Goal: Information Seeking & Learning: Learn about a topic

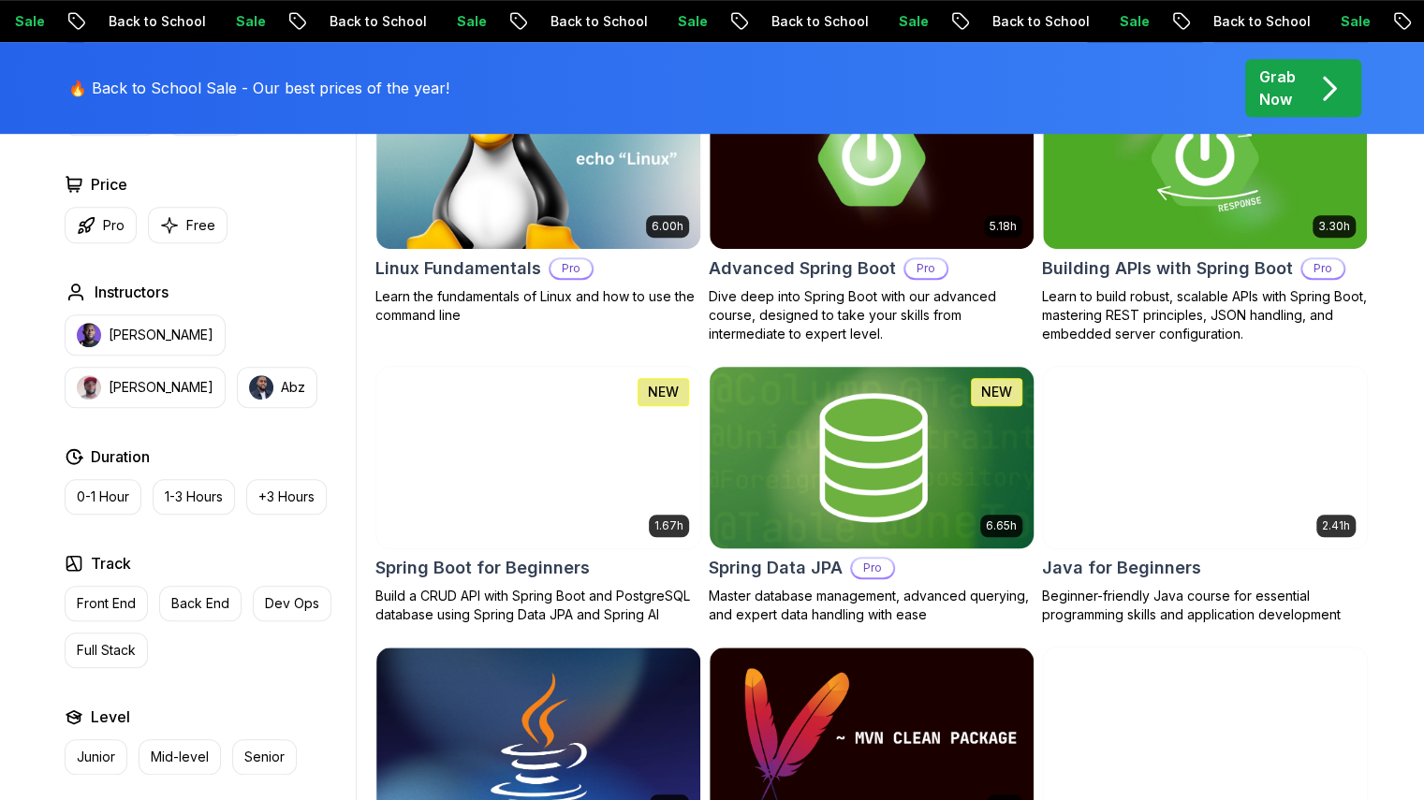
scroll to position [843, 0]
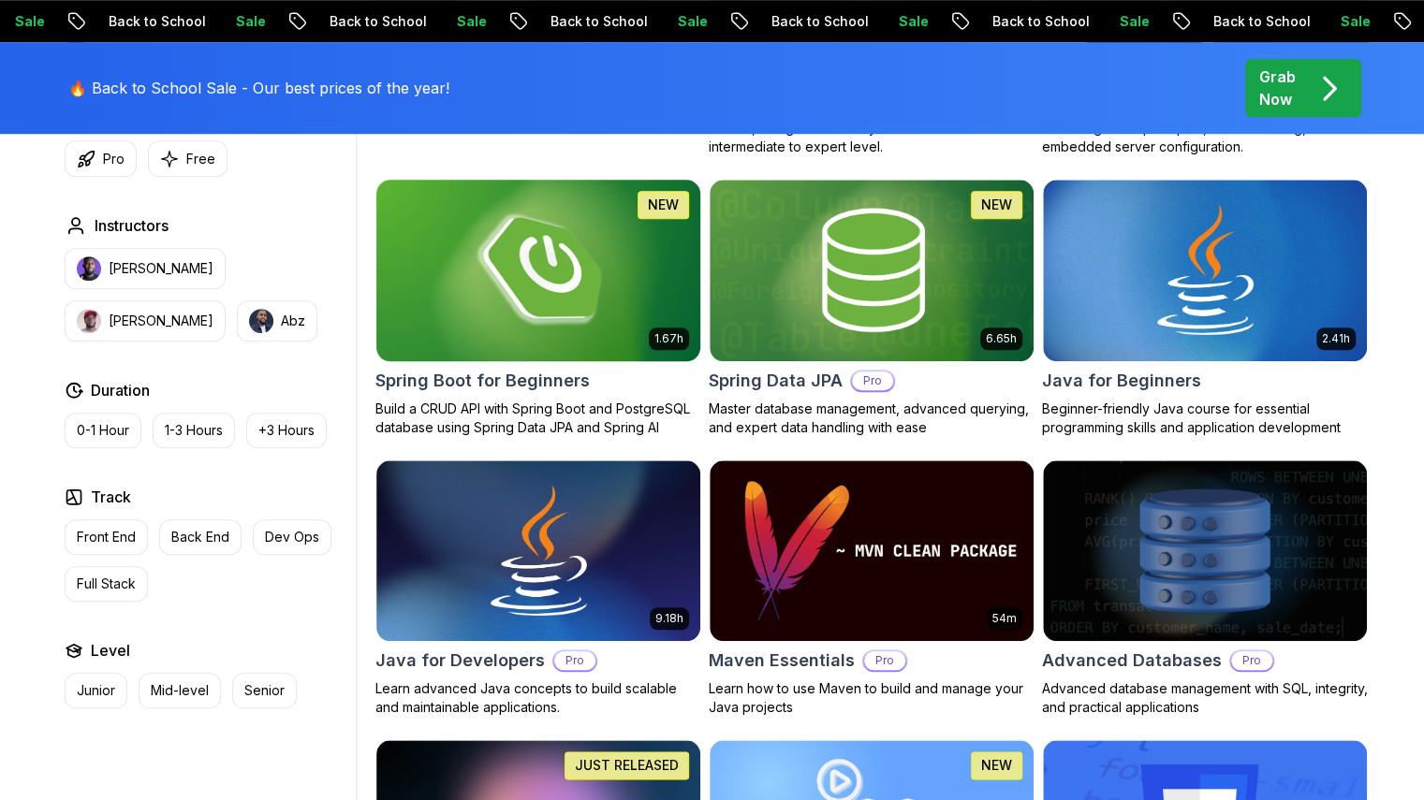
click at [596, 338] on img at bounding box center [538, 270] width 340 height 190
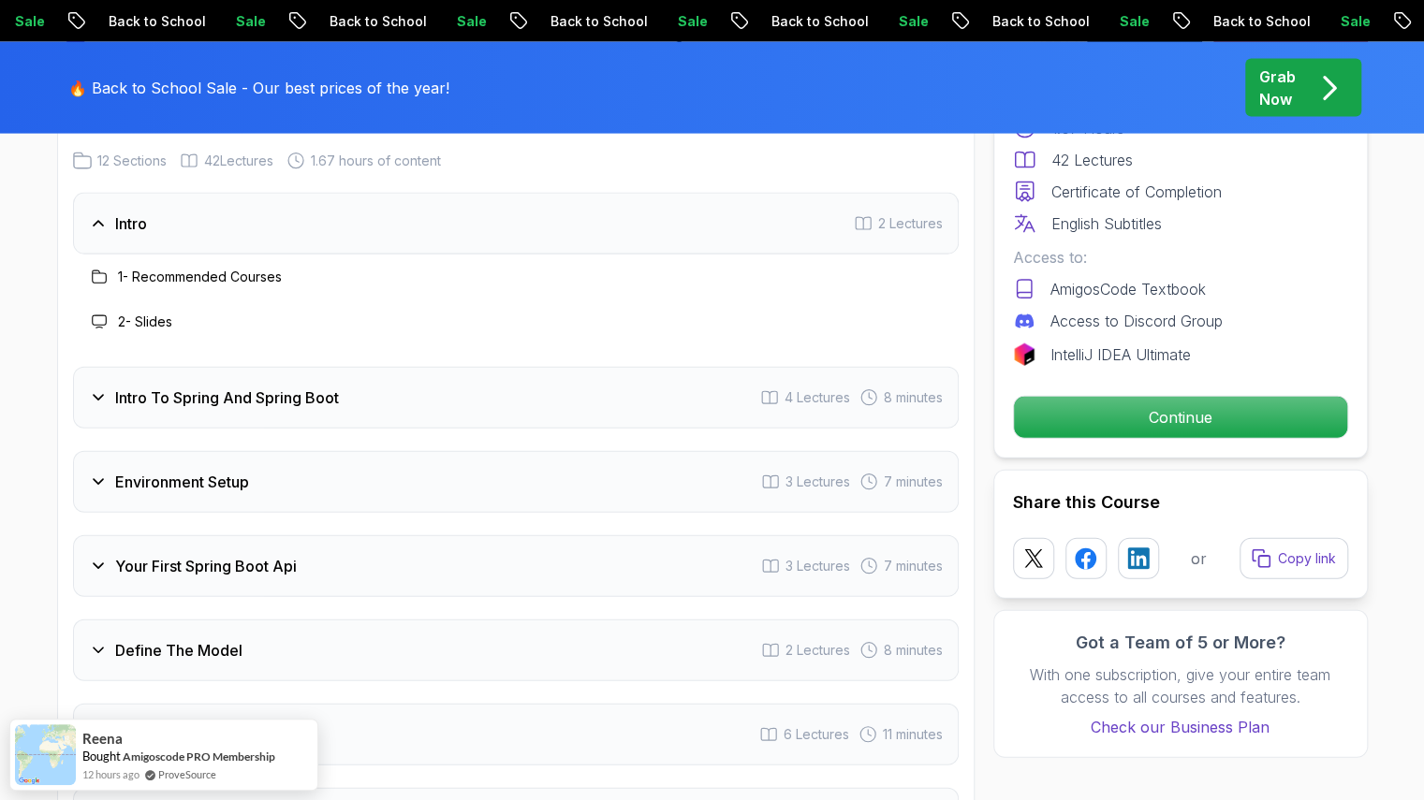
scroll to position [2528, 0]
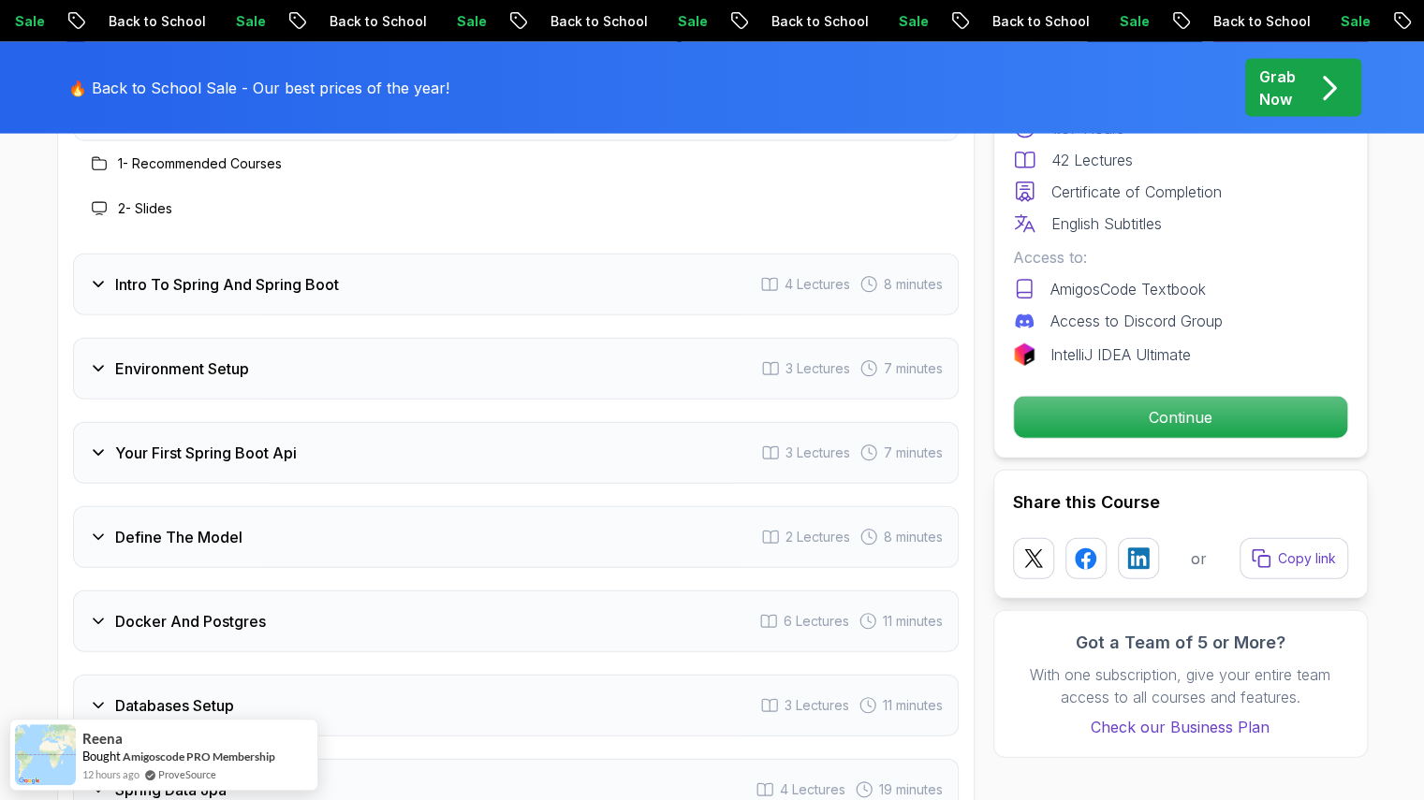
click at [282, 506] on div "Define The Model 2 Lectures 8 minutes" at bounding box center [516, 537] width 886 height 62
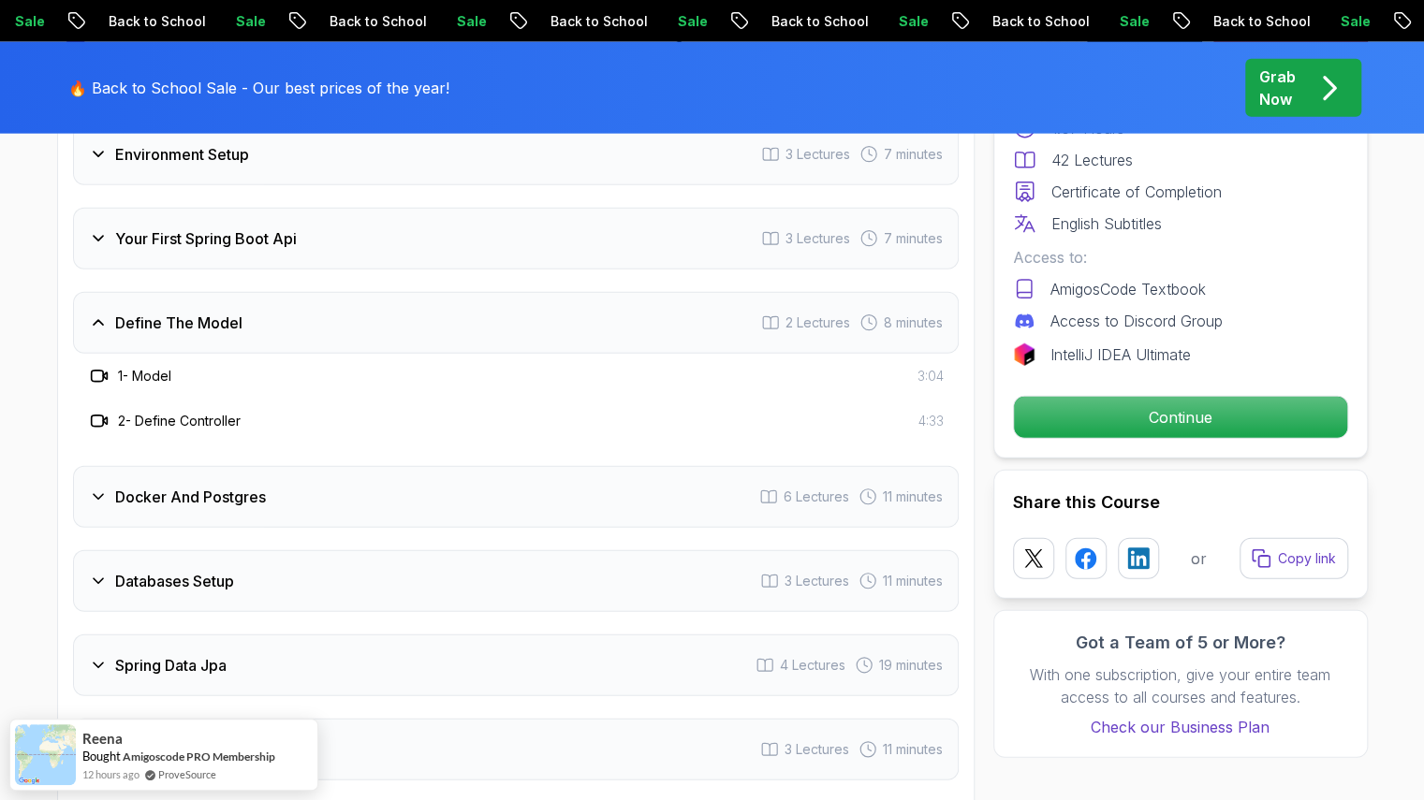
scroll to position [2715, 0]
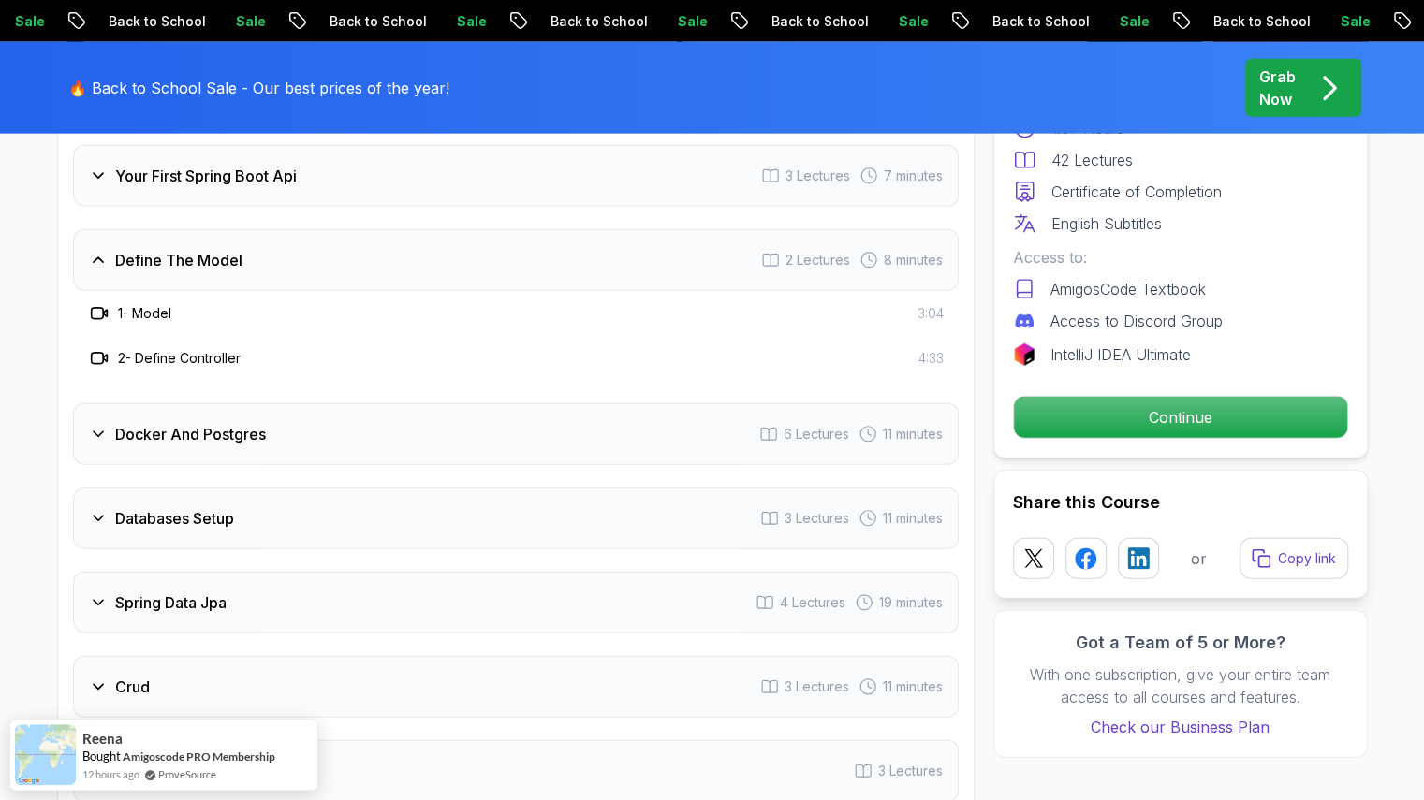
click at [300, 418] on div "Docker And Postgres 6 Lectures 11 minutes" at bounding box center [516, 435] width 886 height 62
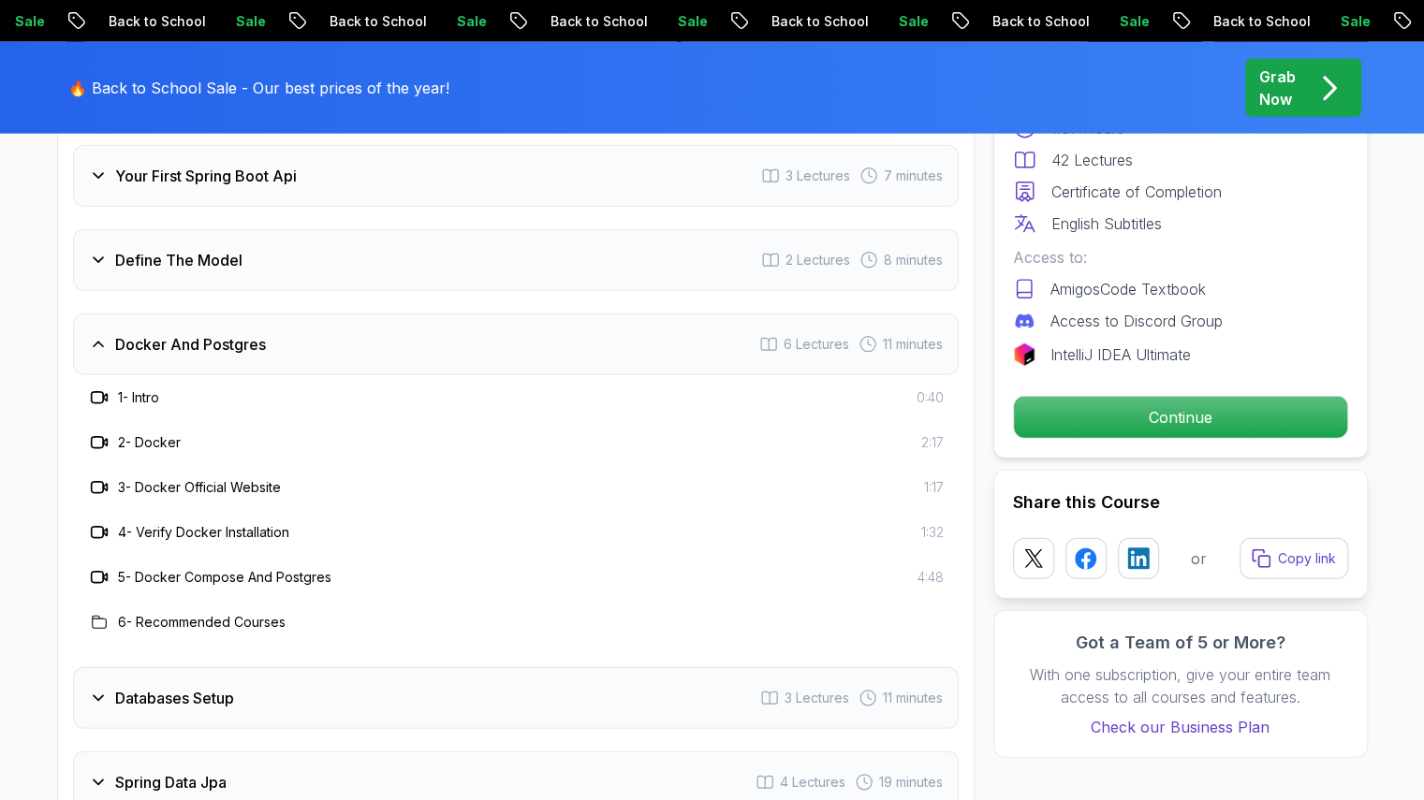
scroll to position [2996, 0]
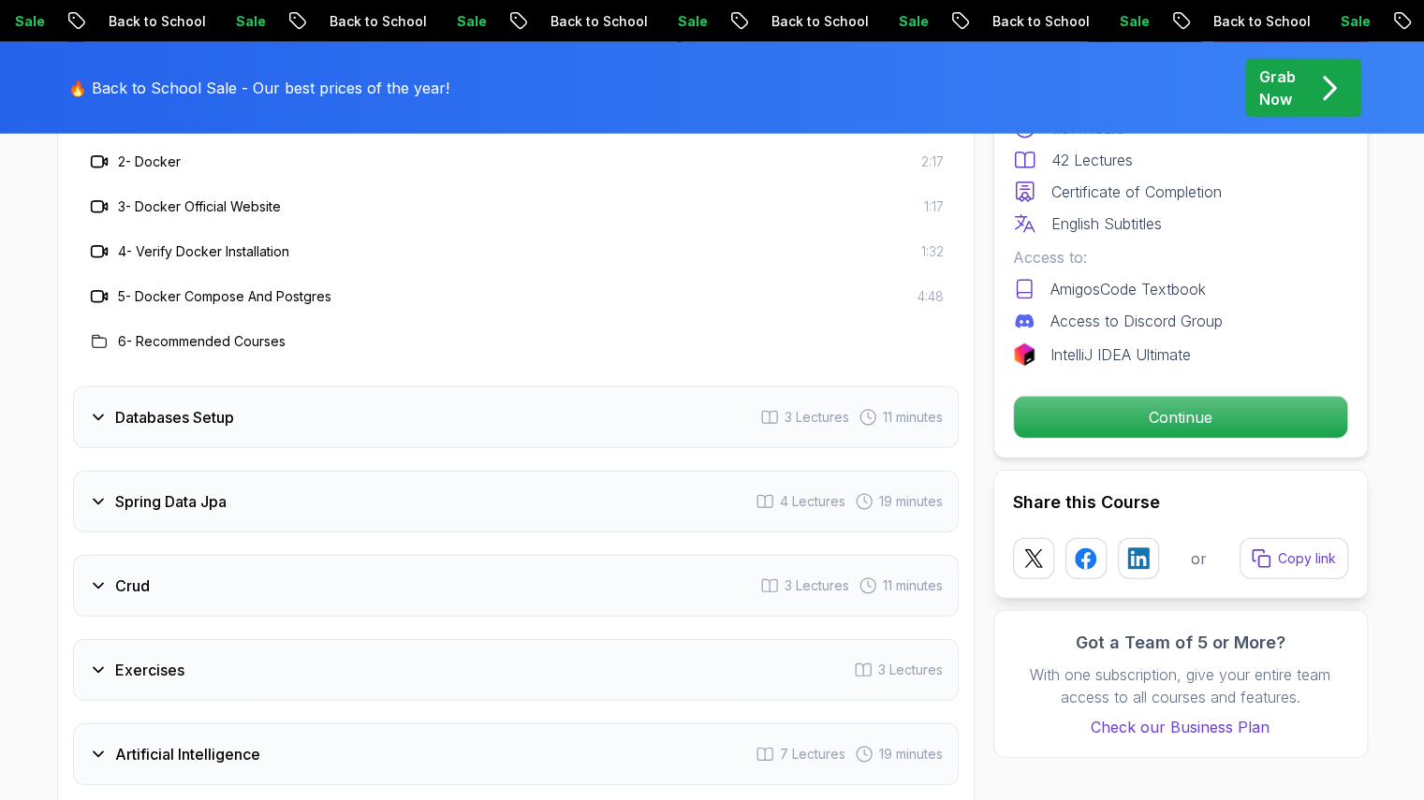
click at [285, 404] on div "Databases Setup 3 Lectures 11 minutes" at bounding box center [516, 418] width 886 height 62
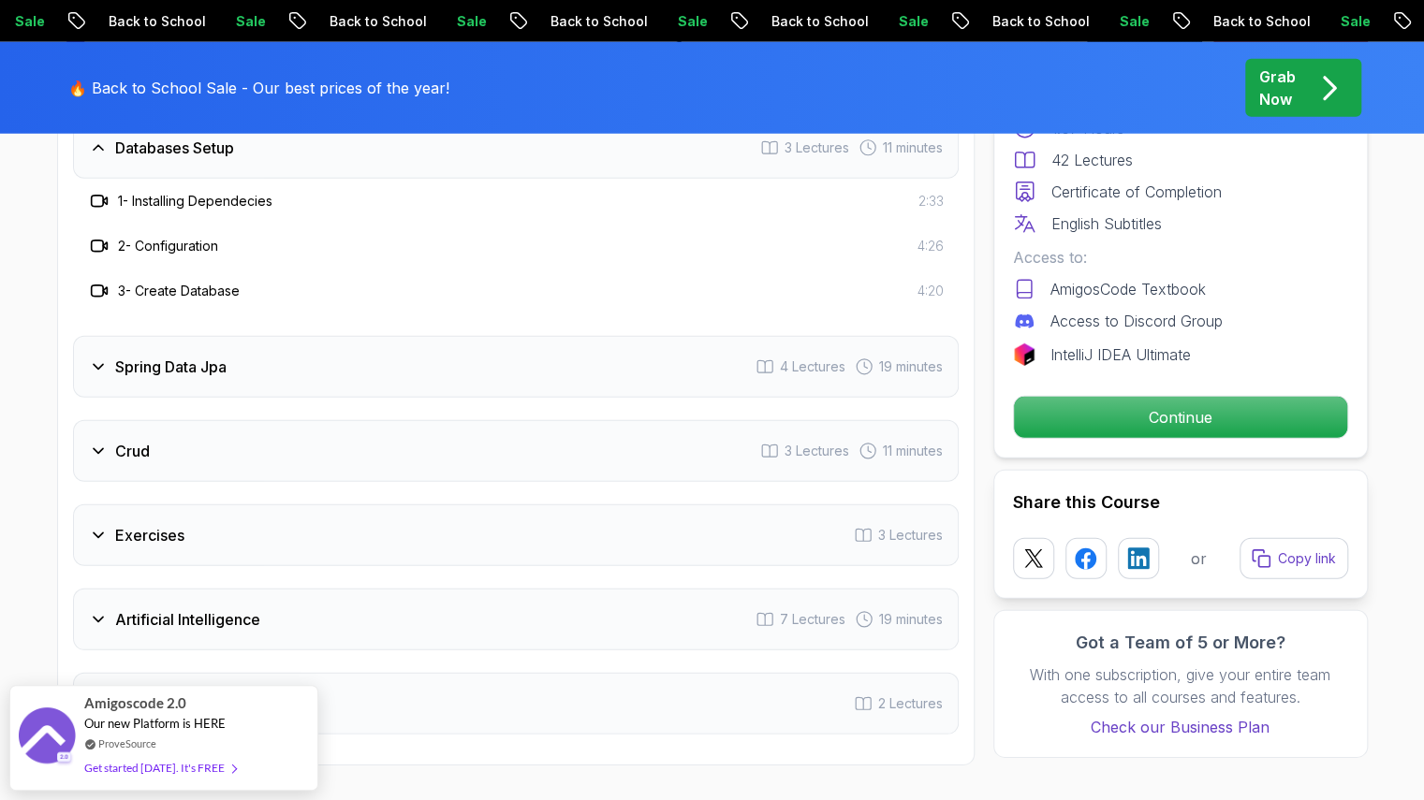
click at [193, 356] on h3 "Spring Data Jpa" at bounding box center [170, 367] width 111 height 22
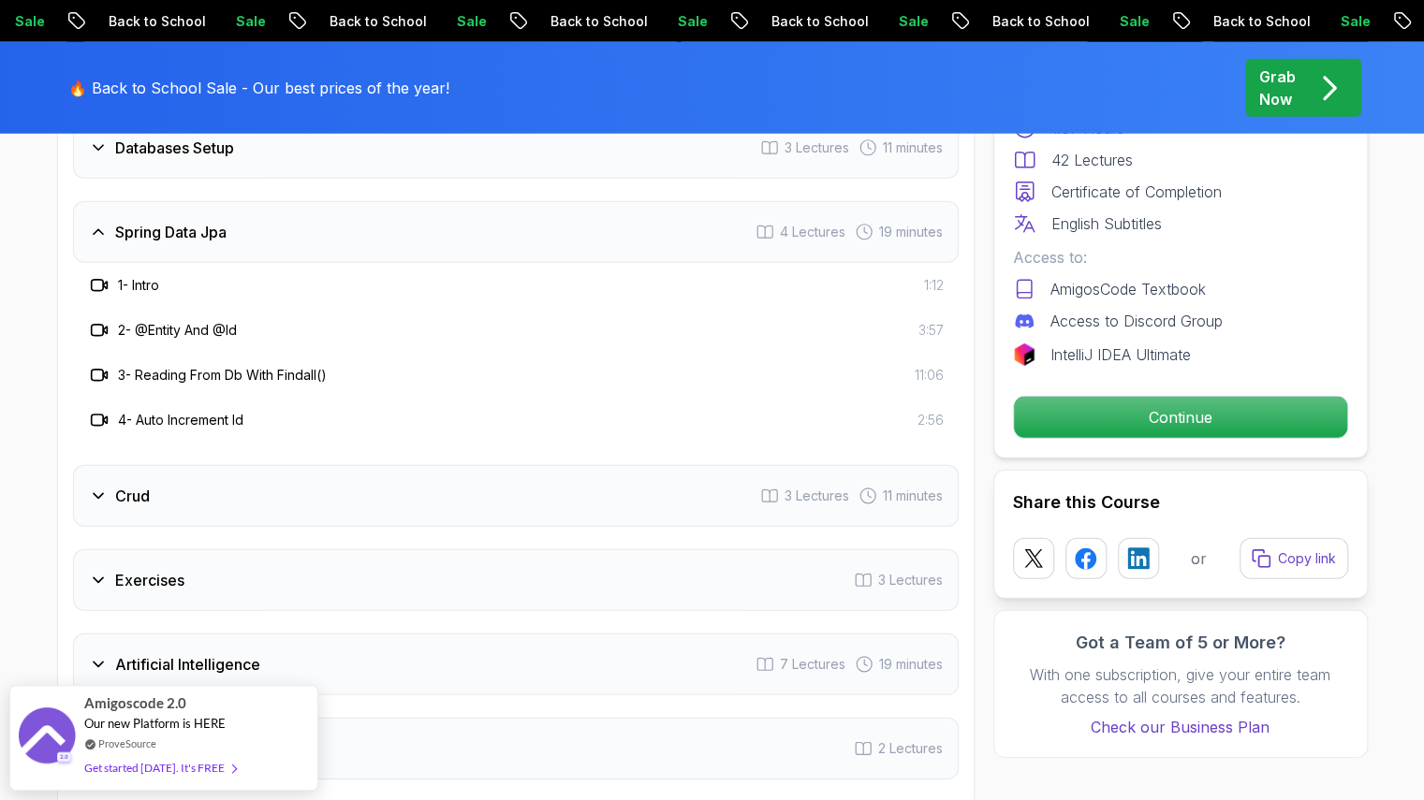
click at [238, 465] on div "Crud 3 Lectures 11 minutes" at bounding box center [516, 496] width 886 height 62
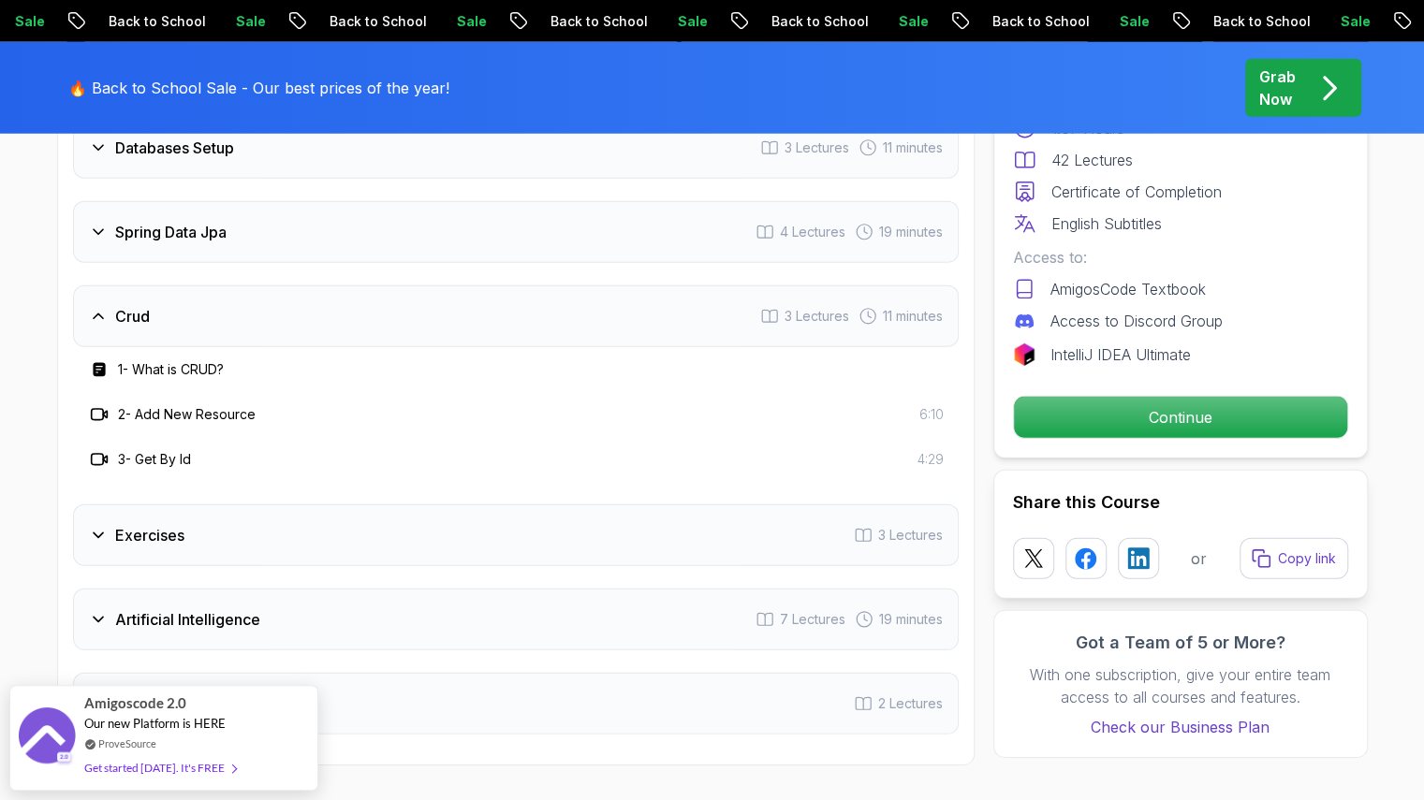
click at [285, 505] on div "Exercises 3 Lectures" at bounding box center [516, 536] width 886 height 62
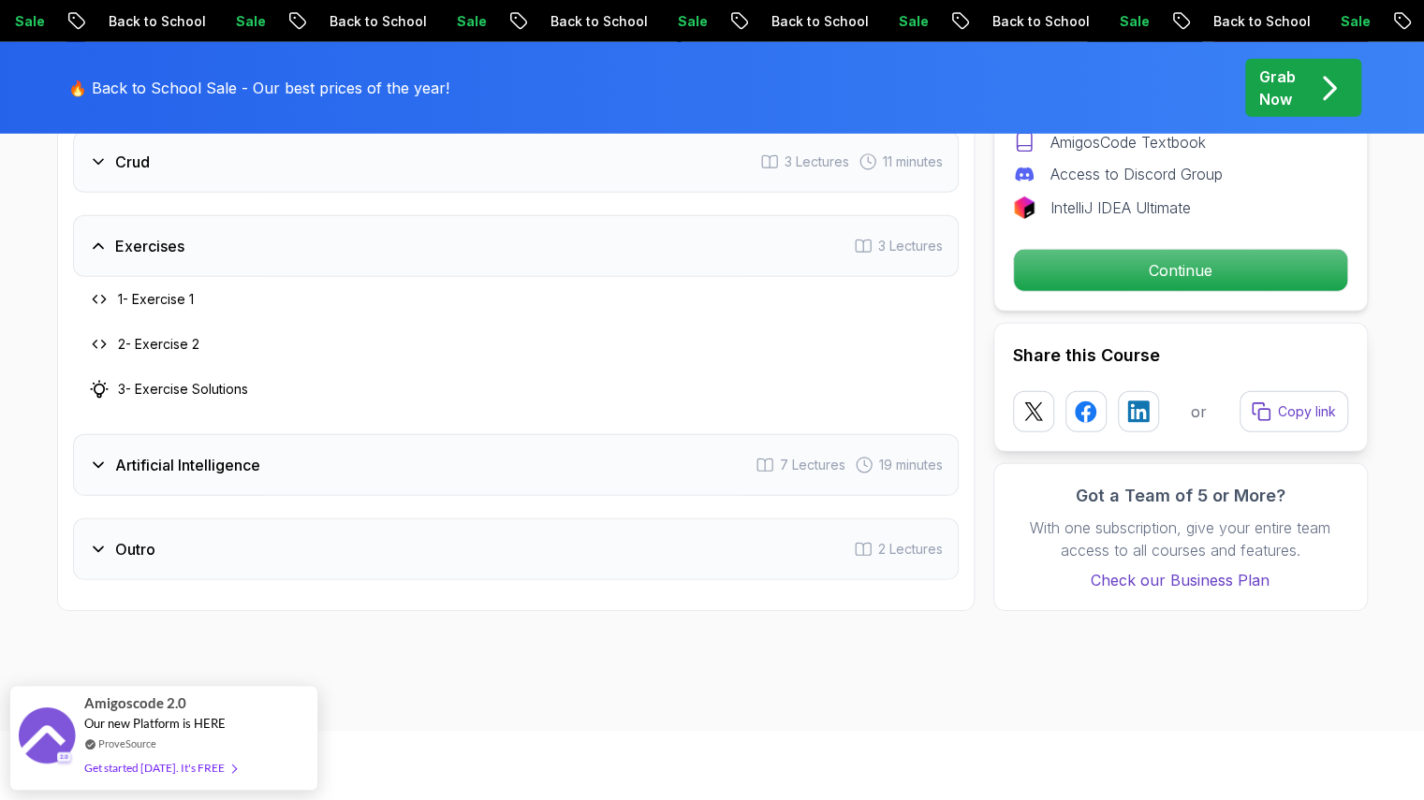
scroll to position [3277, 0]
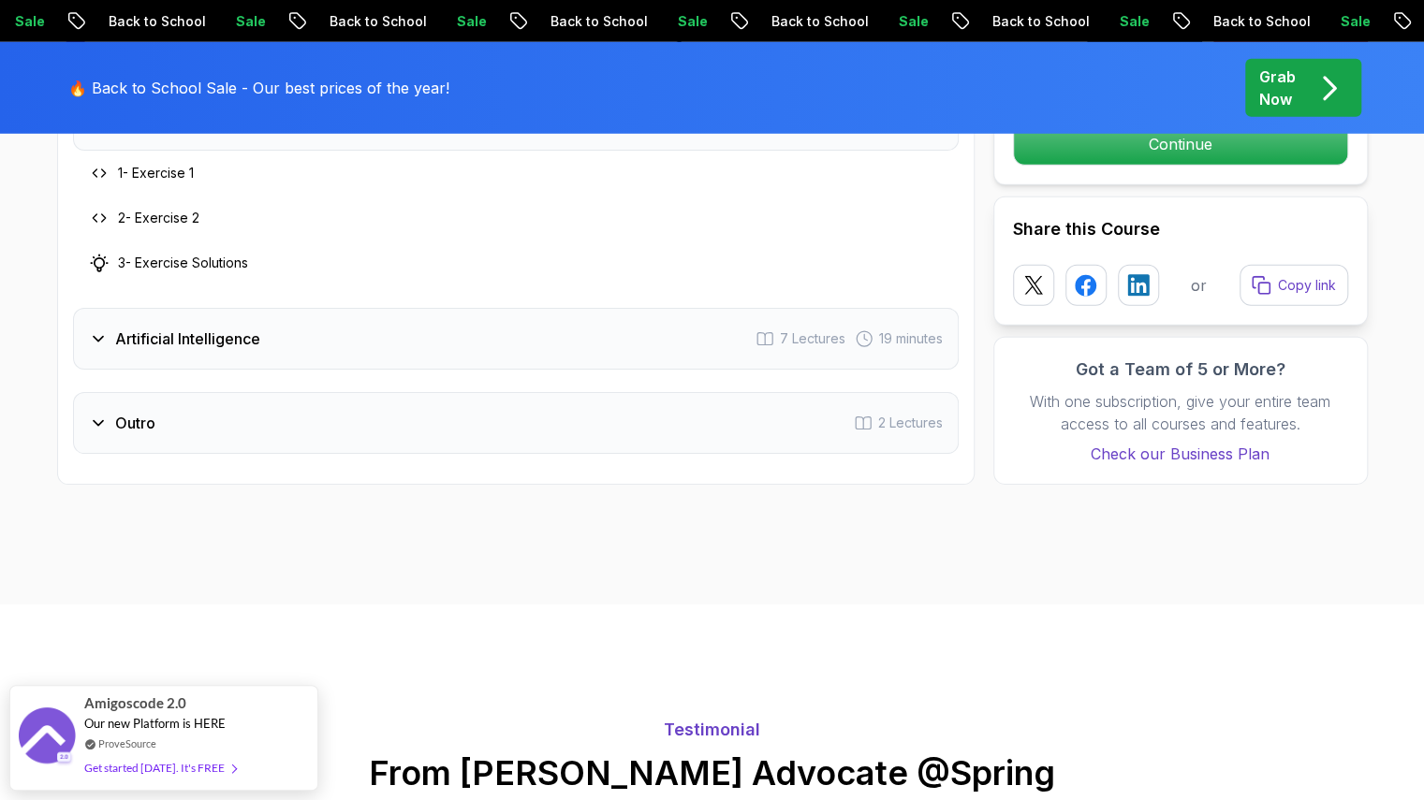
click at [279, 308] on div "Artificial Intelligence 7 Lectures 19 minutes" at bounding box center [516, 339] width 886 height 62
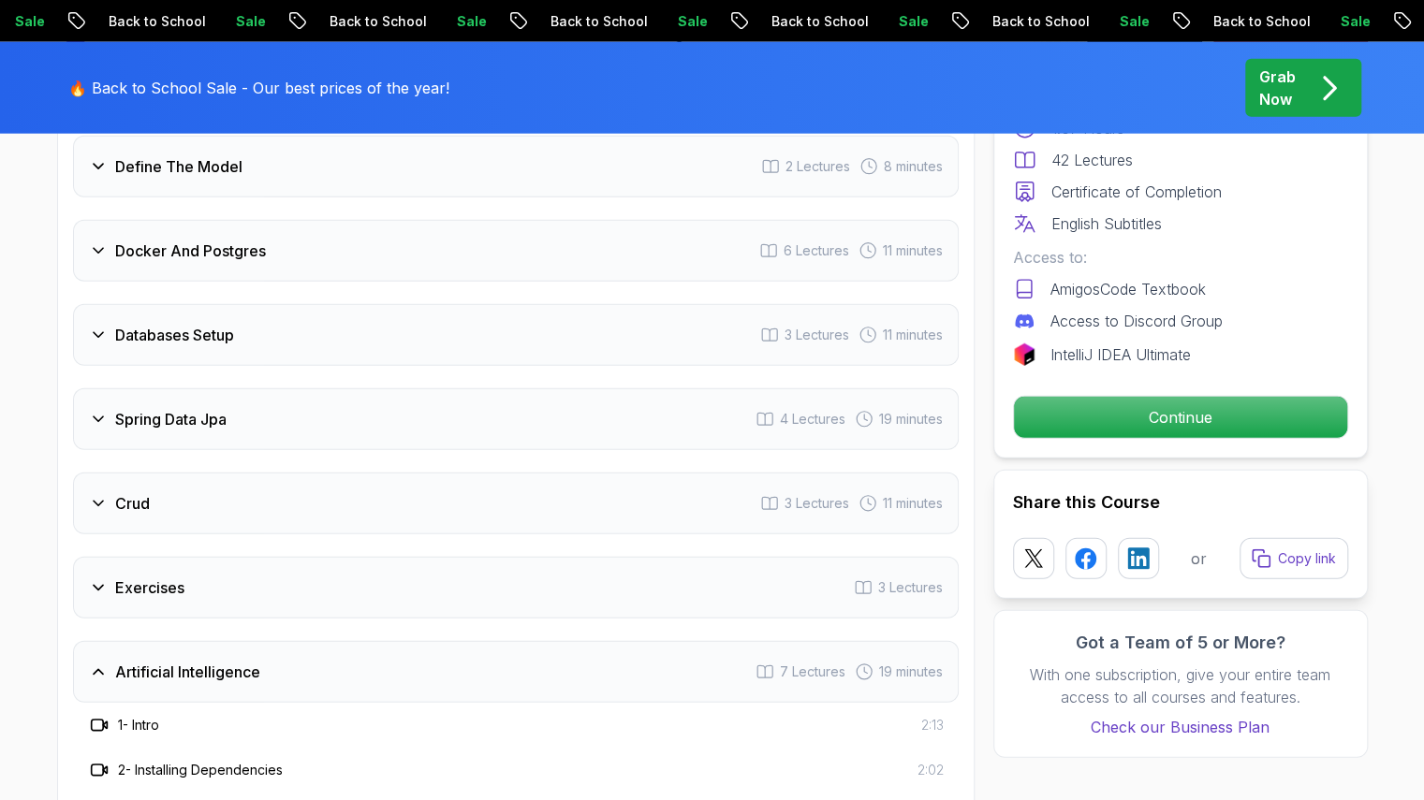
scroll to position [3183, 0]
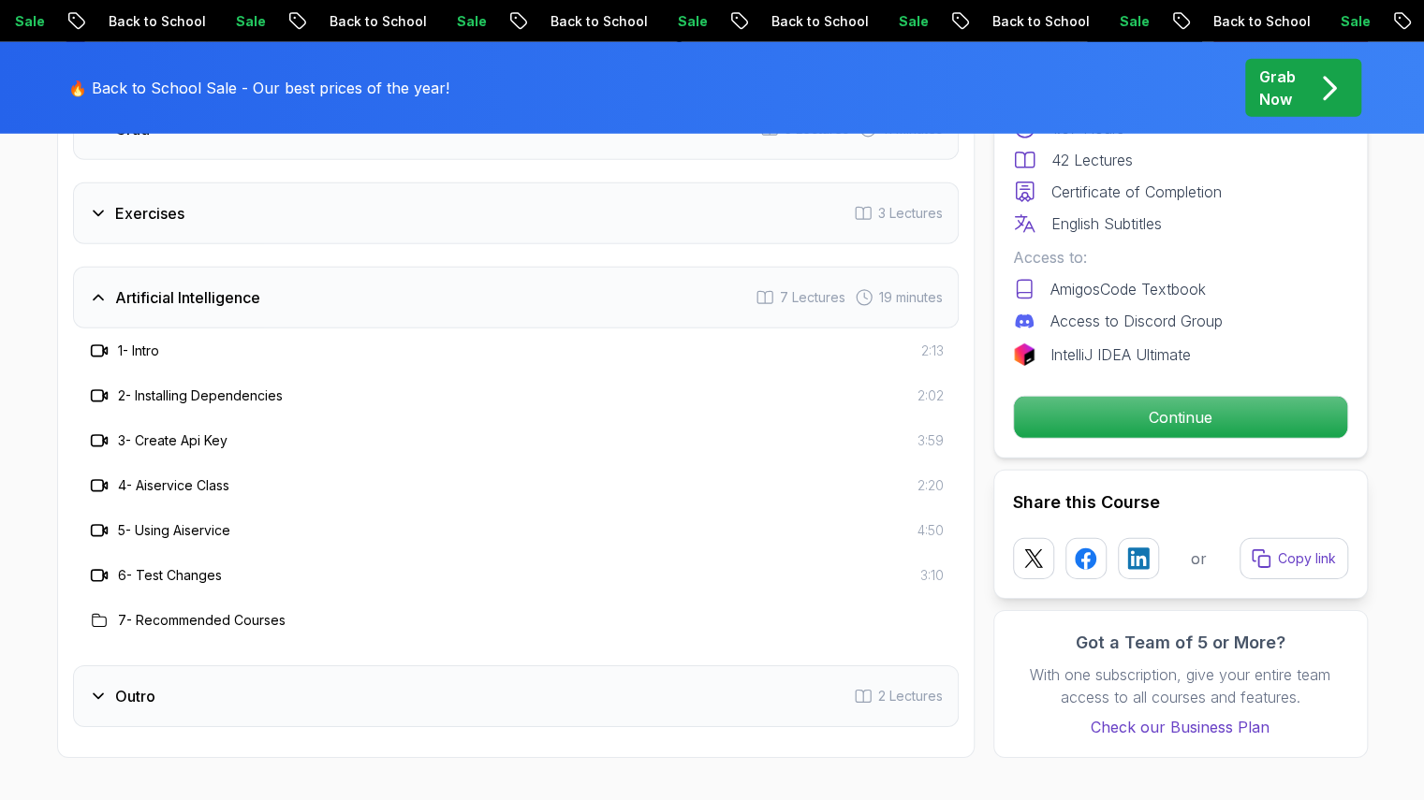
click at [234, 666] on div "Outro 2 Lectures" at bounding box center [516, 697] width 886 height 62
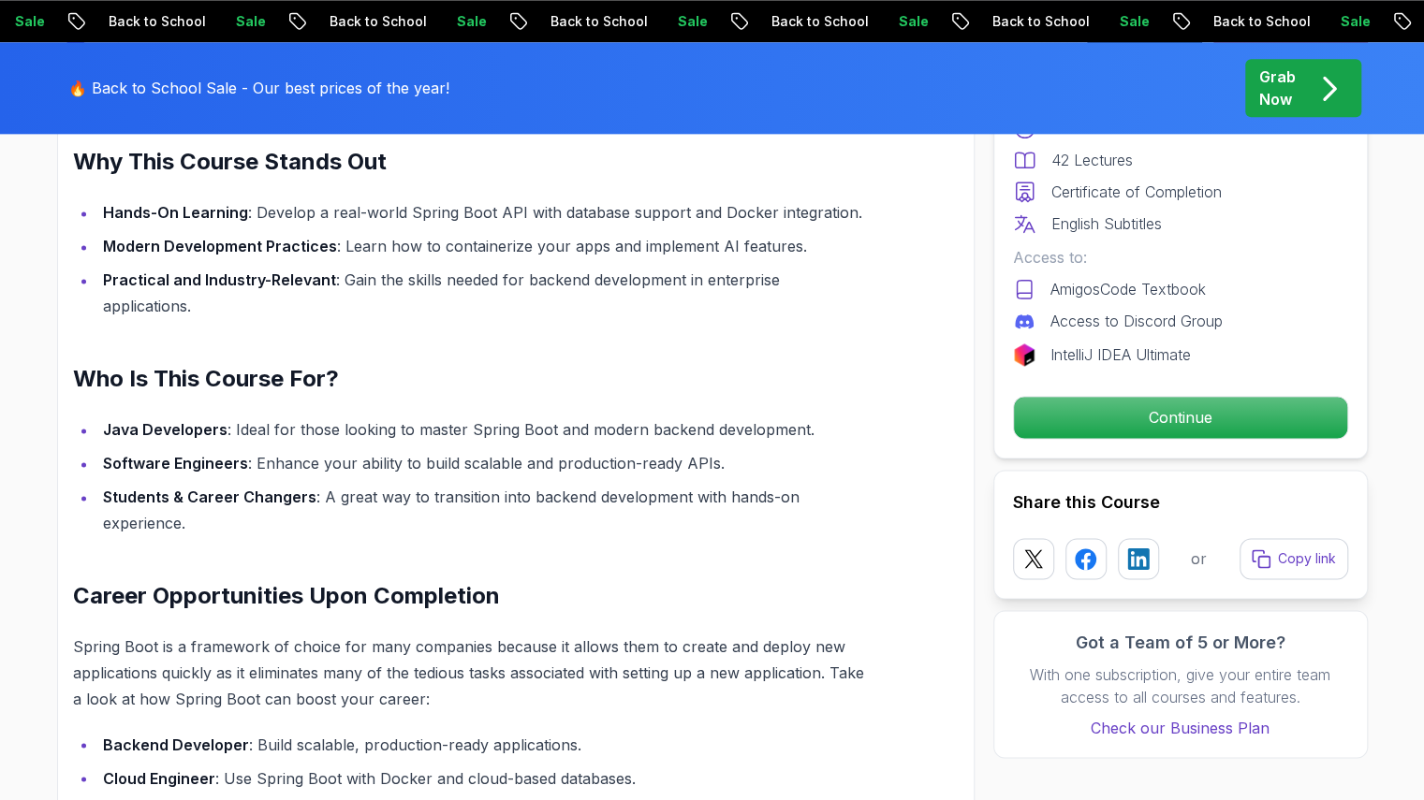
scroll to position [1030, 0]
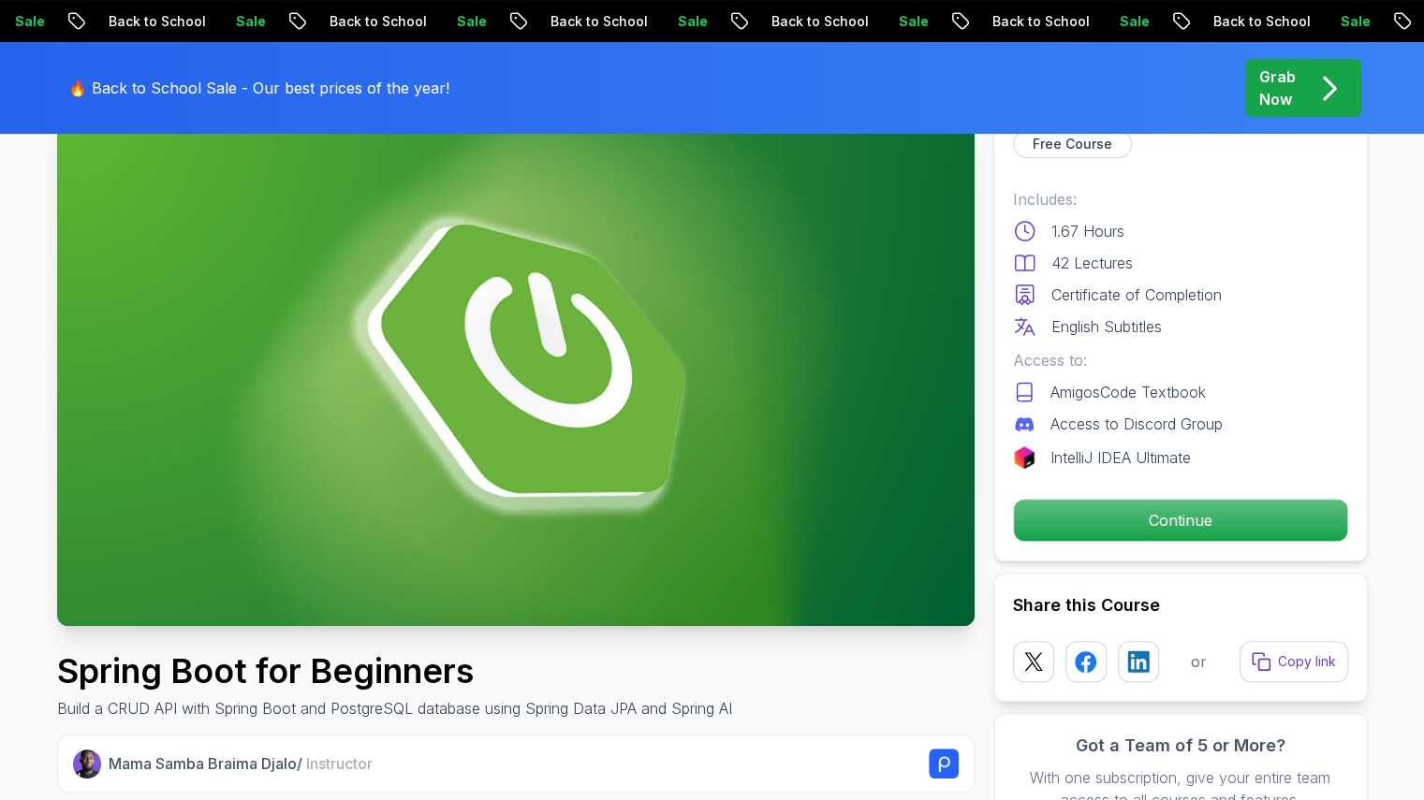
scroll to position [187, 0]
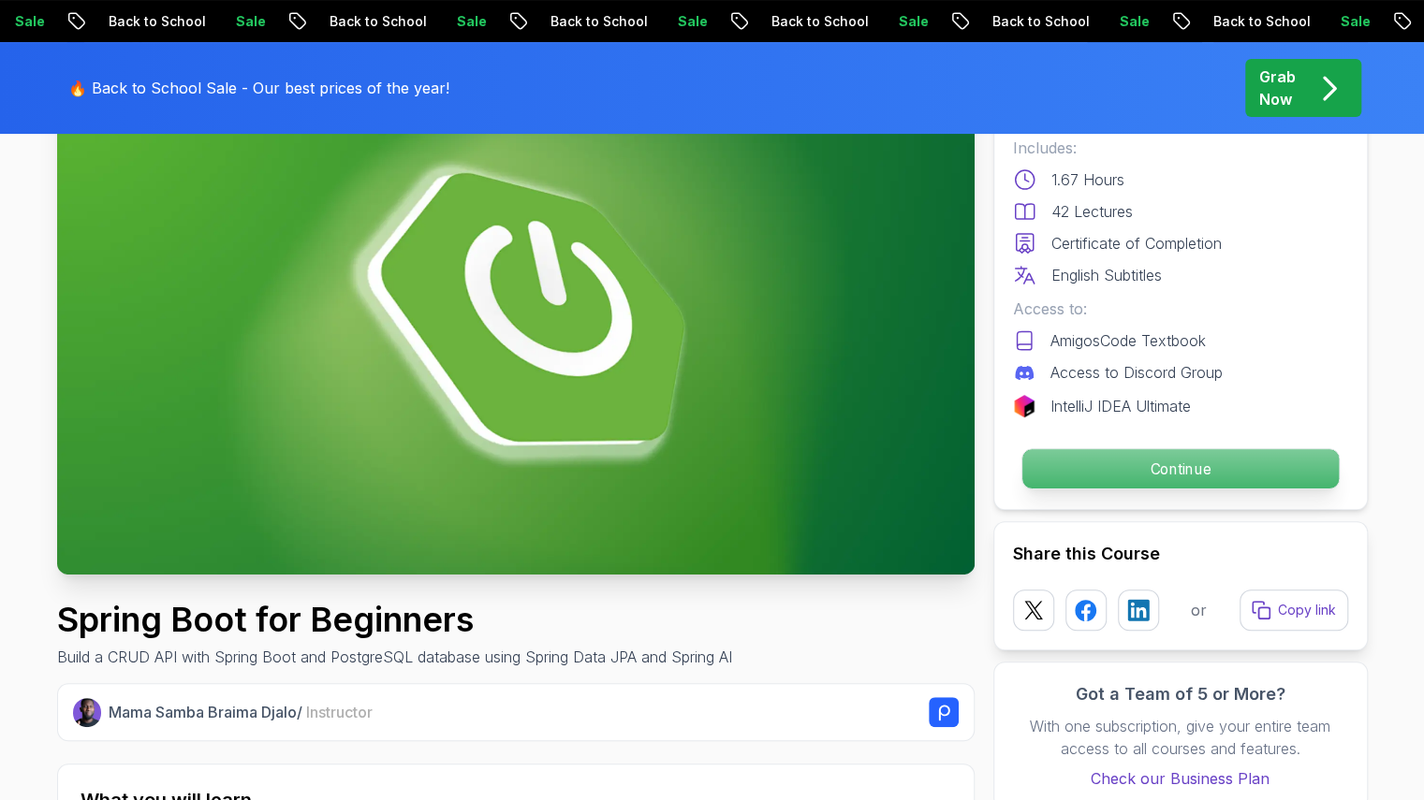
click at [1123, 471] on p "Continue" at bounding box center [1179, 468] width 316 height 39
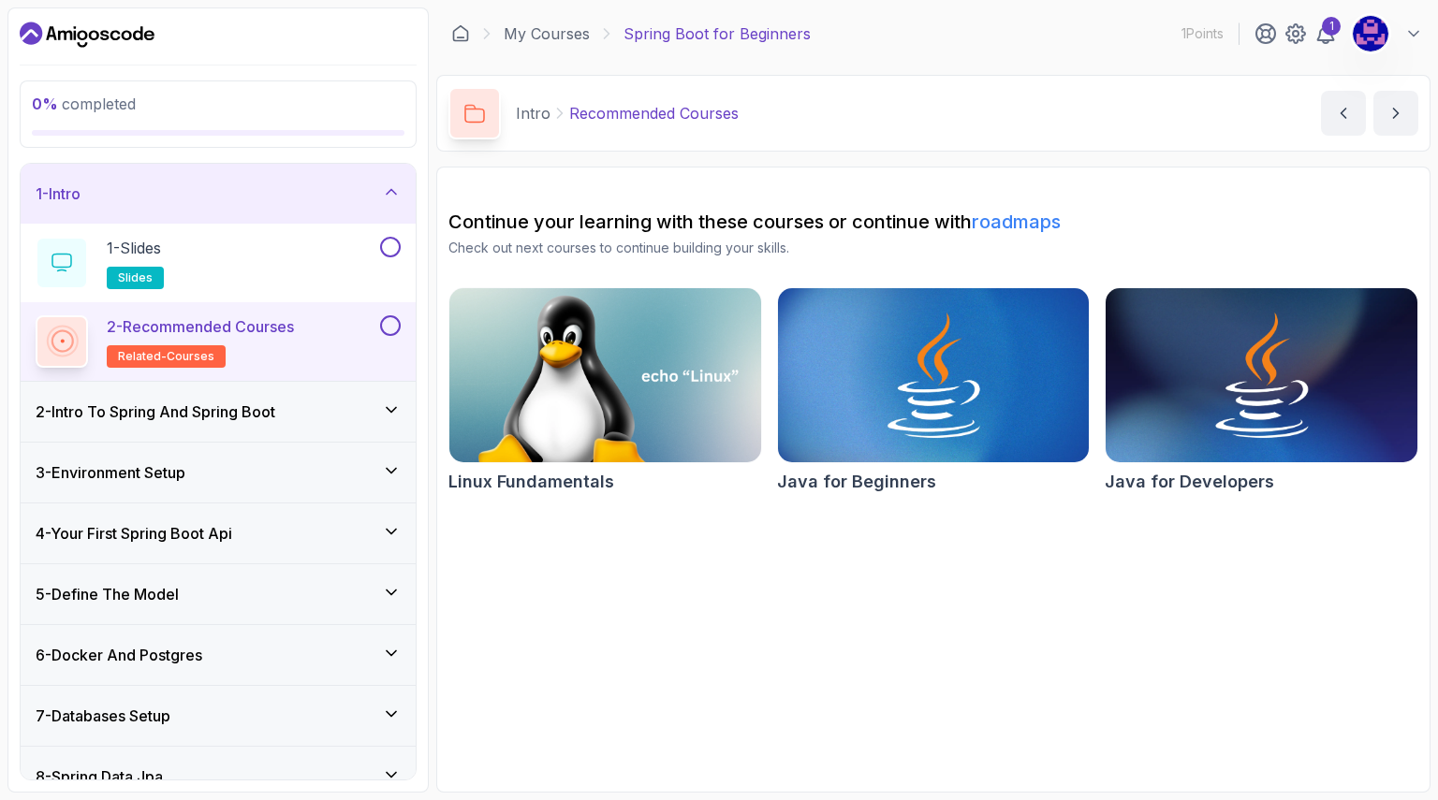
click at [296, 412] on div "2 - Intro To Spring And Spring Boot" at bounding box center [218, 412] width 365 height 22
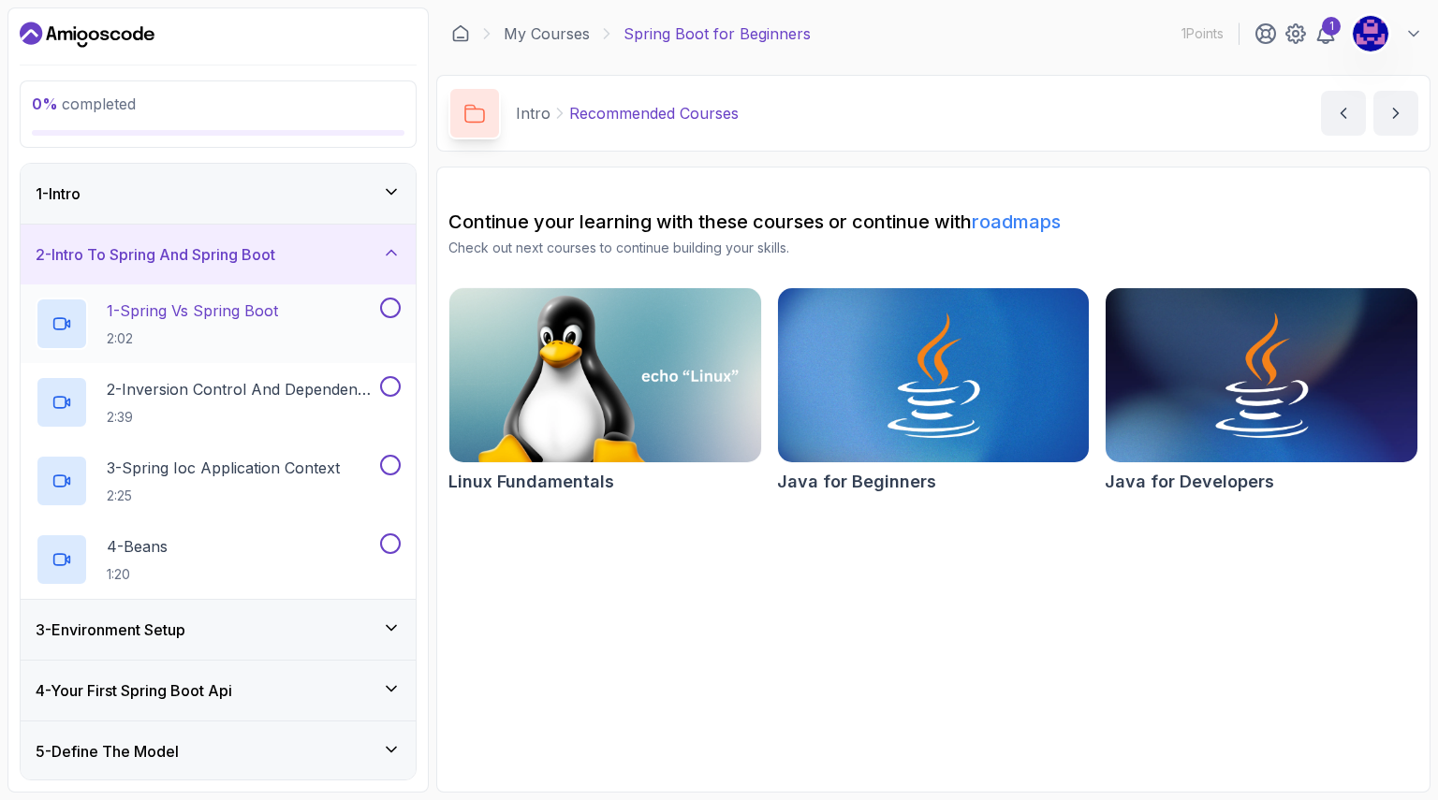
click at [295, 335] on div "1 - Spring Vs Spring Boot 2:02" at bounding box center [206, 324] width 341 height 52
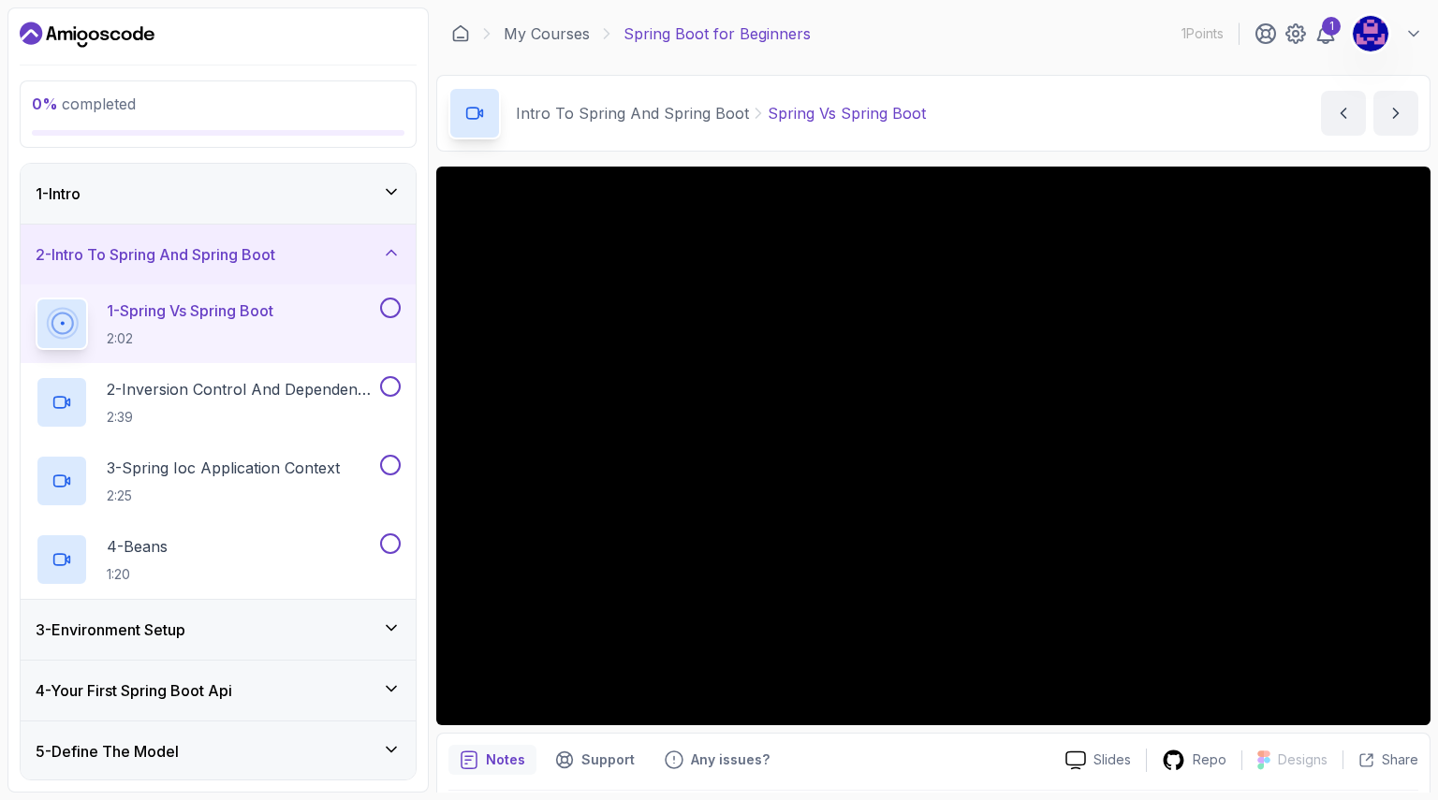
click at [974, 775] on div "Notes Support Any issues? Slides Repo Designs Design not available Share" at bounding box center [933, 794] width 994 height 123
click at [869, 748] on div "Notes Support Any issues?" at bounding box center [749, 760] width 602 height 30
